Goal: Task Accomplishment & Management: Manage account settings

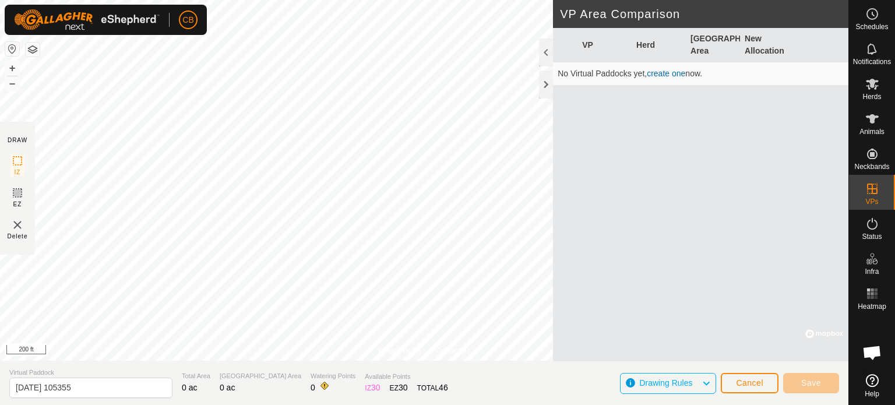
drag, startPoint x: 614, startPoint y: 299, endPoint x: 627, endPoint y: 288, distance: 16.9
click at [615, 299] on div "VP Herd Grazing Area New Allocation No Virtual Paddocks yet, create one now." at bounding box center [701, 194] width 296 height 333
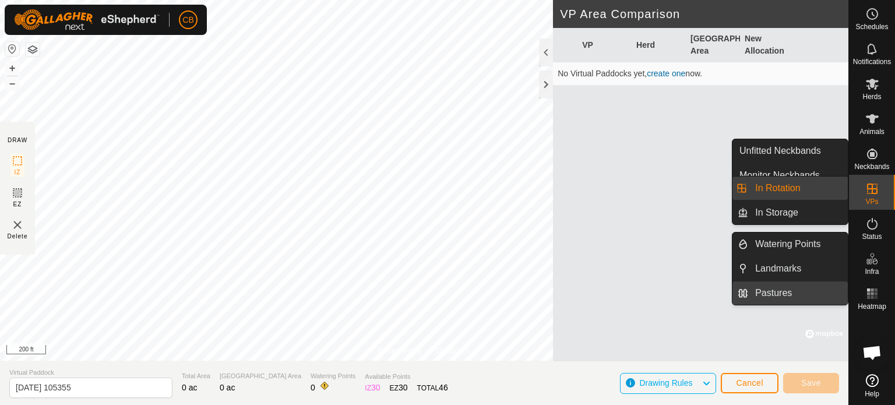
click at [779, 291] on link "Pastures" at bounding box center [798, 293] width 100 height 23
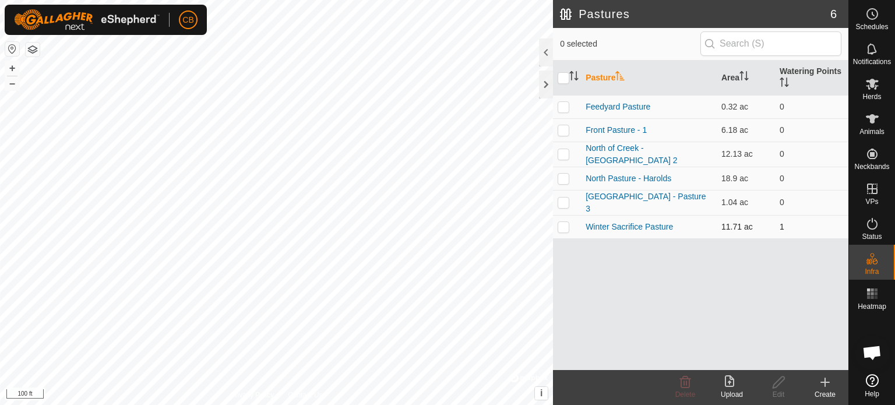
click at [564, 223] on p-checkbox at bounding box center [564, 226] width 12 height 9
click at [783, 330] on div "Pasture Area Watering Points Feedyard Pasture 0.32 ac 0 Front Pasture - 1 6.18 …" at bounding box center [701, 216] width 296 height 310
click at [684, 384] on icon at bounding box center [685, 383] width 11 height 12
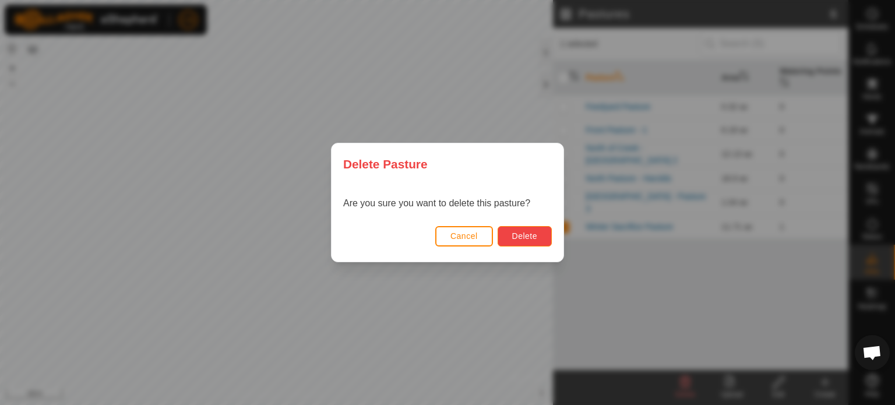
click at [514, 231] on span "Delete" at bounding box center [524, 235] width 25 height 9
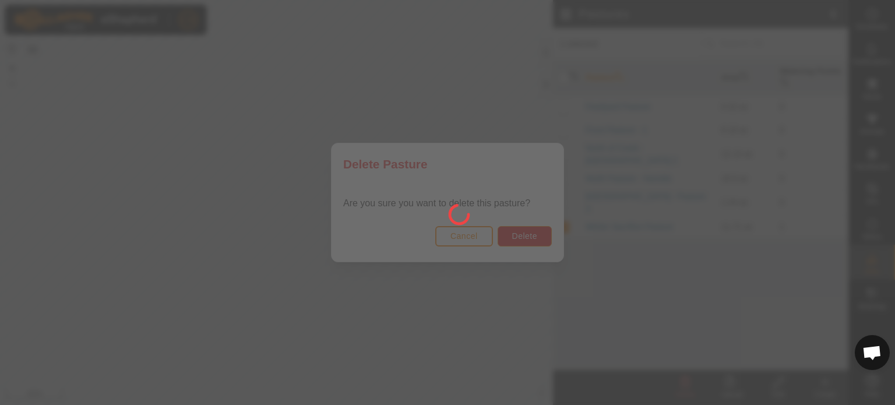
checkbox input "false"
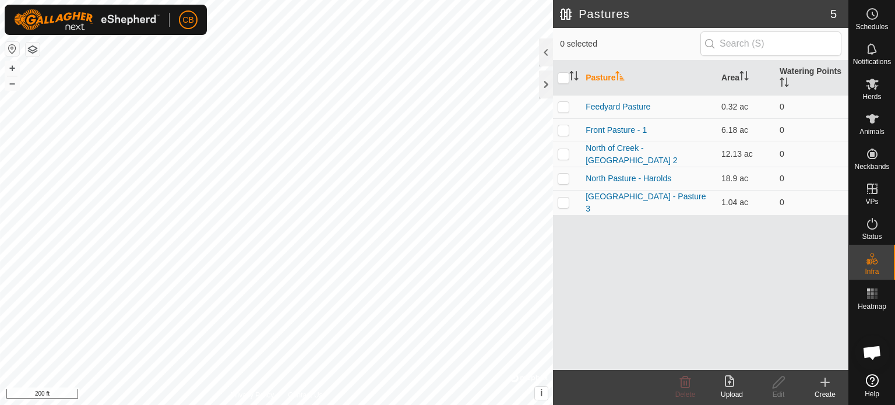
click at [826, 383] on icon at bounding box center [825, 382] width 14 height 14
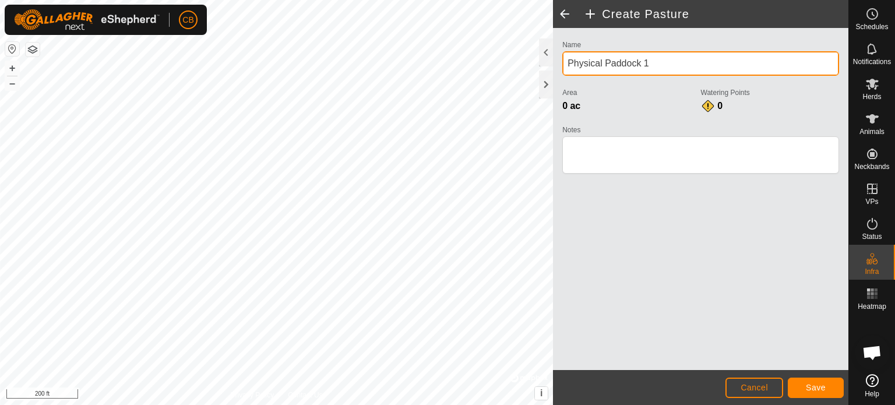
drag, startPoint x: 648, startPoint y: 65, endPoint x: 541, endPoint y: 69, distance: 106.7
click at [553, 68] on div "Create Pasture Name Physical Paddock 1 Area 0 ac Watering Points 0 Notes Cancel…" at bounding box center [701, 202] width 296 height 405
type input "2026 Tree Planting"
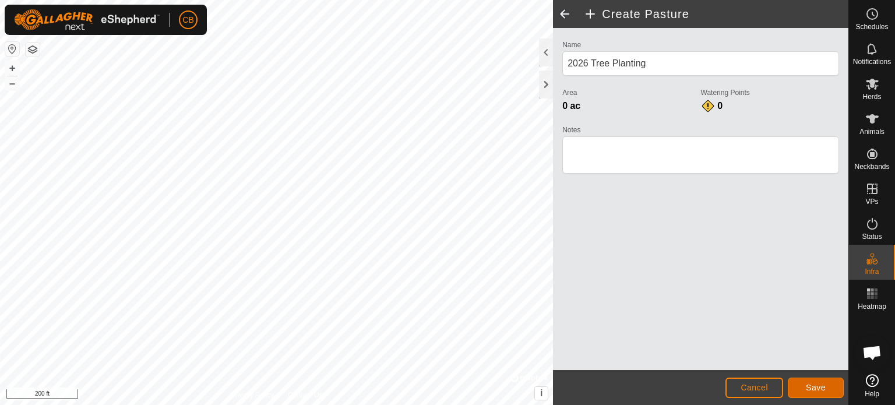
click at [809, 384] on span "Save" at bounding box center [816, 387] width 20 height 9
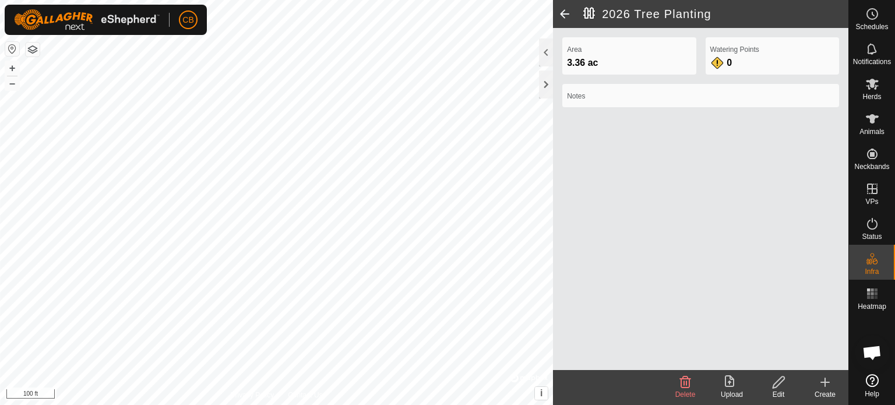
click at [781, 382] on icon at bounding box center [779, 383] width 12 height 12
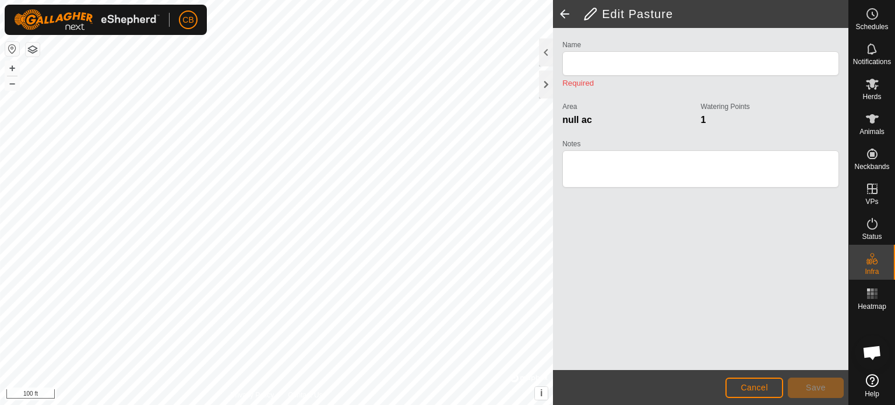
type input "2026 Tree Planting"
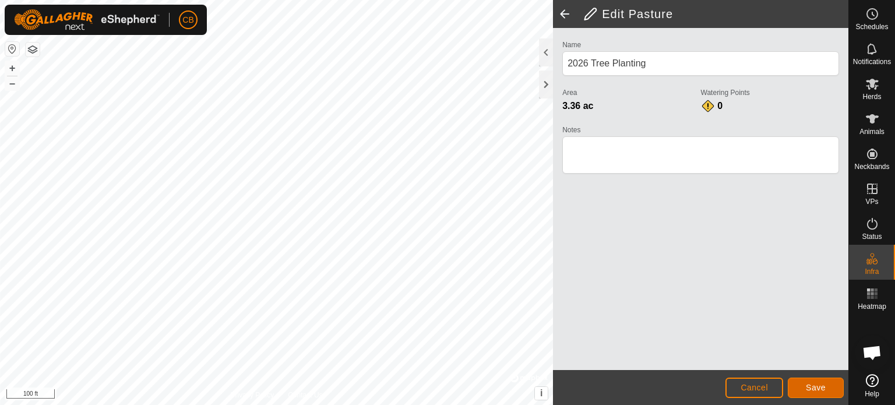
click at [808, 386] on span "Save" at bounding box center [816, 387] width 20 height 9
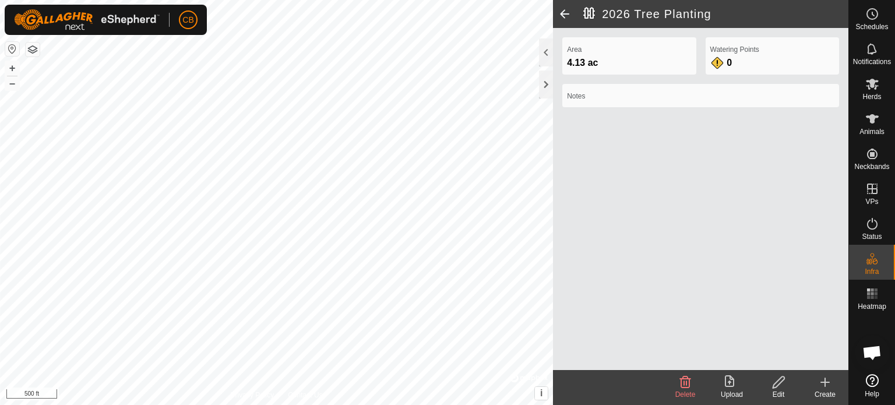
click at [776, 387] on icon at bounding box center [779, 383] width 12 height 12
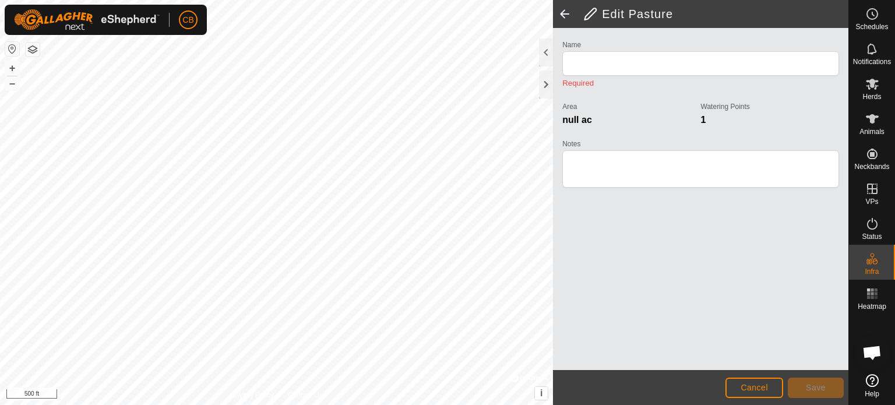
type input "2026 Tree Planting"
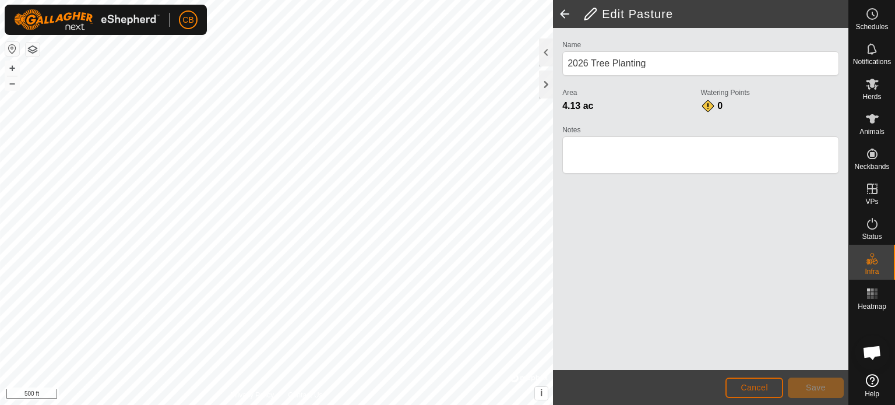
click at [753, 389] on span "Cancel" at bounding box center [754, 387] width 27 height 9
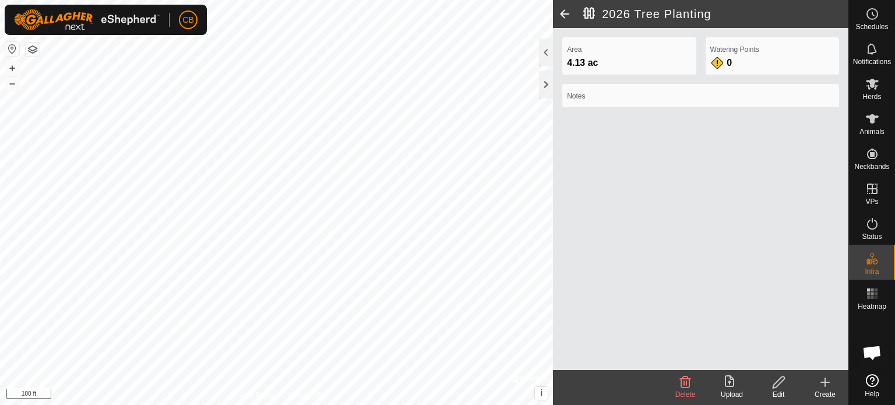
click at [777, 389] on div "Edit" at bounding box center [778, 394] width 47 height 10
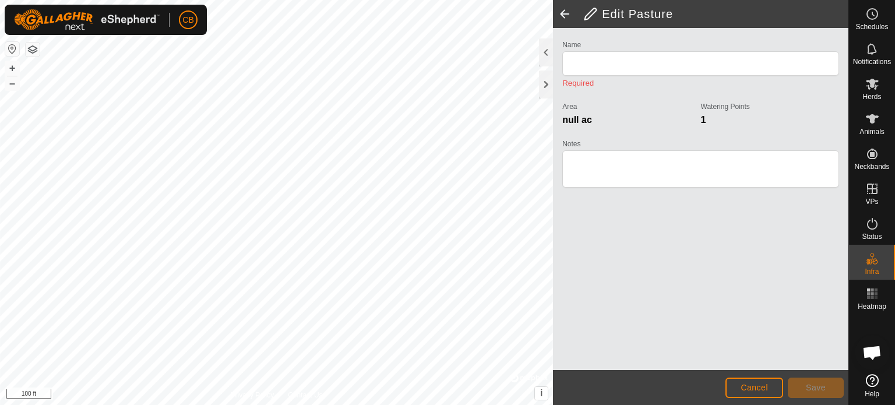
type input "2026 Tree Planting"
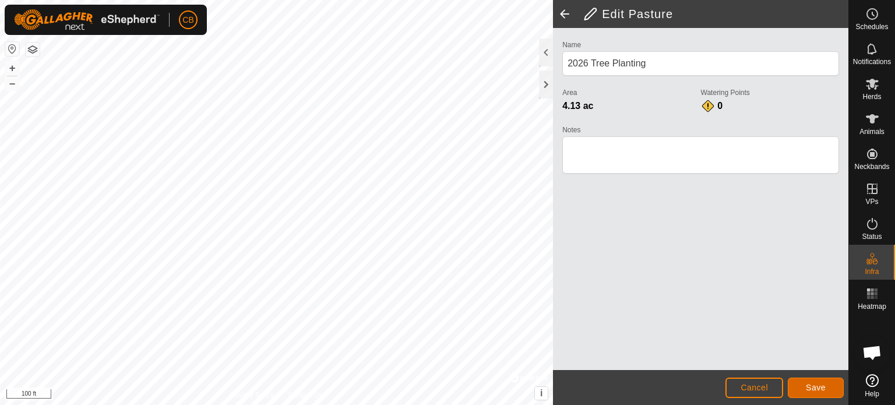
click at [807, 386] on span "Save" at bounding box center [816, 387] width 20 height 9
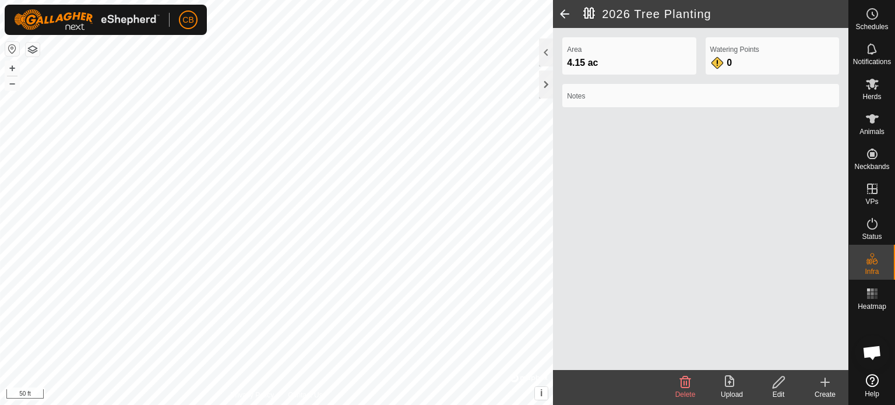
click at [780, 384] on icon at bounding box center [779, 383] width 12 height 12
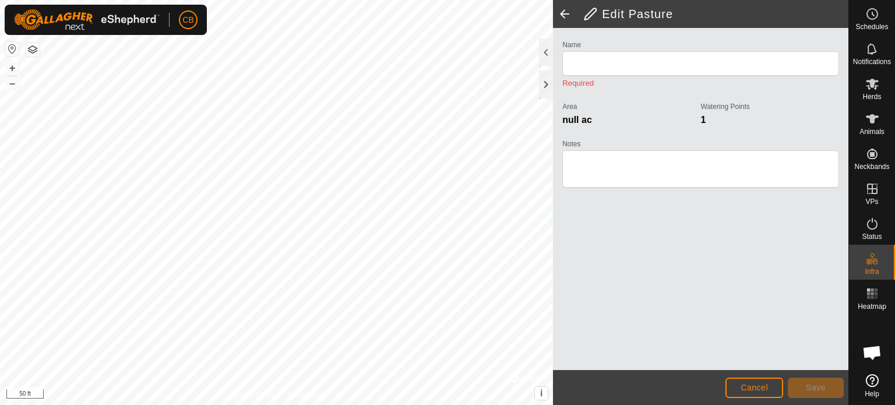
type input "2026 Tree Planting"
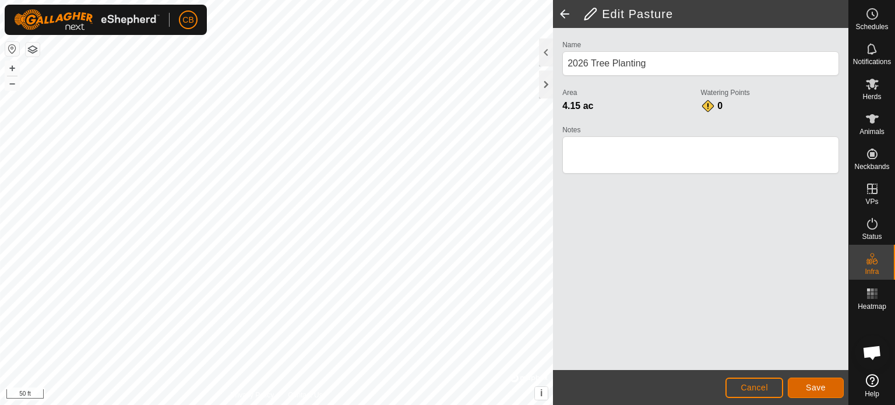
click at [805, 384] on button "Save" at bounding box center [816, 388] width 56 height 20
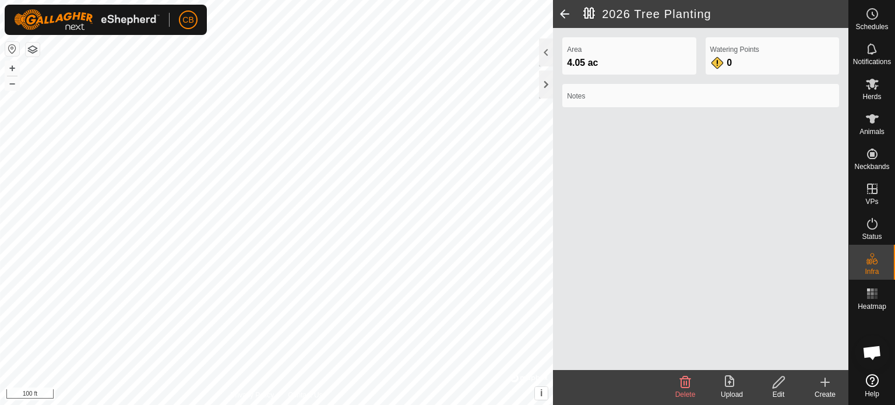
click at [568, 12] on span at bounding box center [564, 14] width 23 height 28
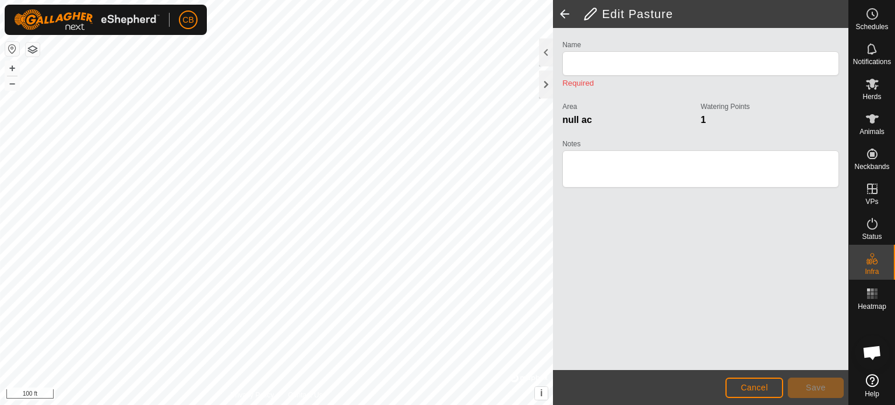
type input "2026 Tree Planting"
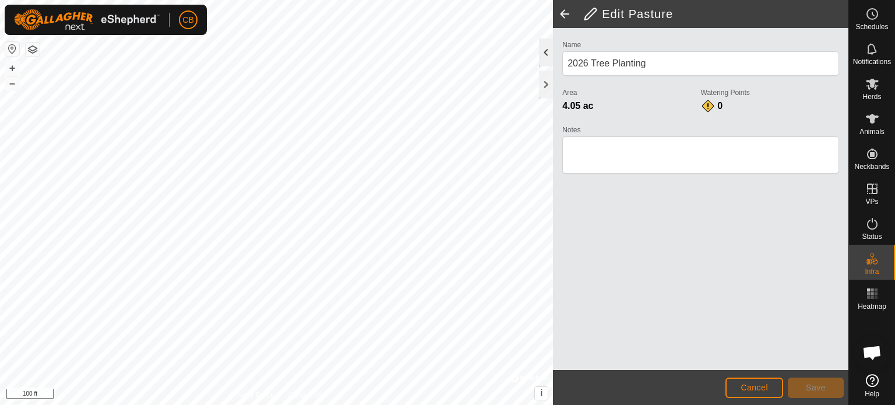
click at [543, 51] on div at bounding box center [546, 52] width 14 height 28
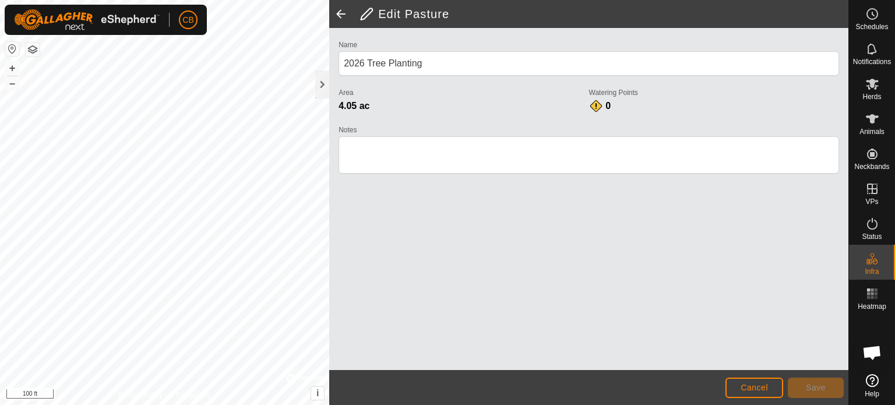
click at [340, 15] on span at bounding box center [340, 14] width 23 height 28
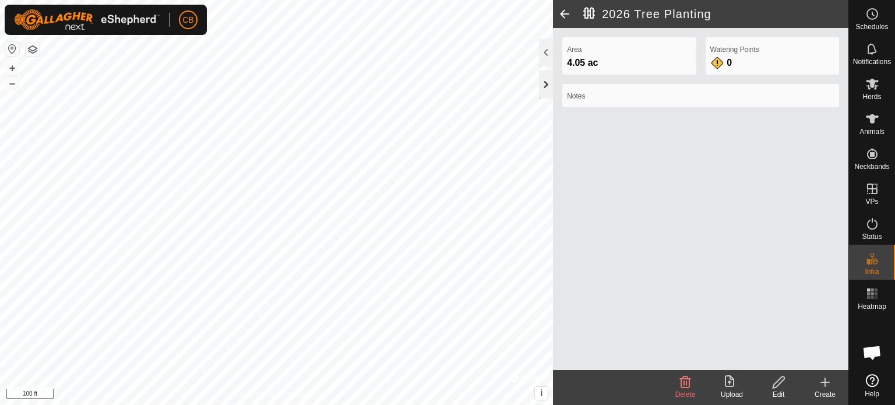
click at [549, 83] on div at bounding box center [546, 85] width 14 height 28
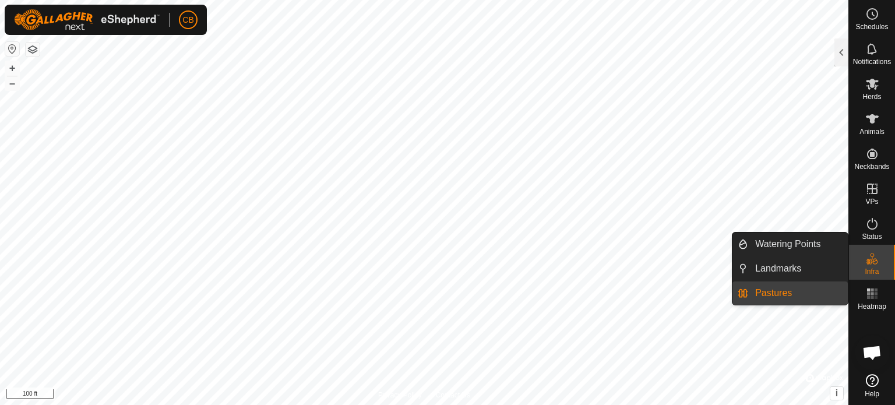
click at [765, 289] on link "Pastures" at bounding box center [798, 293] width 100 height 23
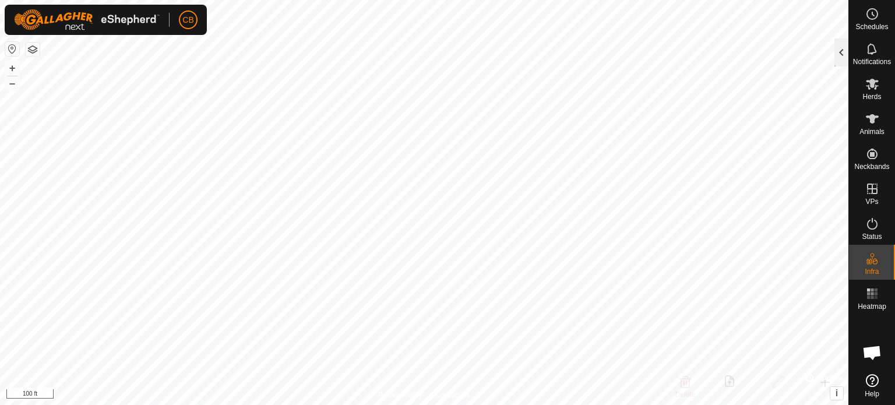
click at [844, 47] on div at bounding box center [842, 52] width 14 height 28
